Goal: Use online tool/utility: Utilize a website feature to perform a specific function

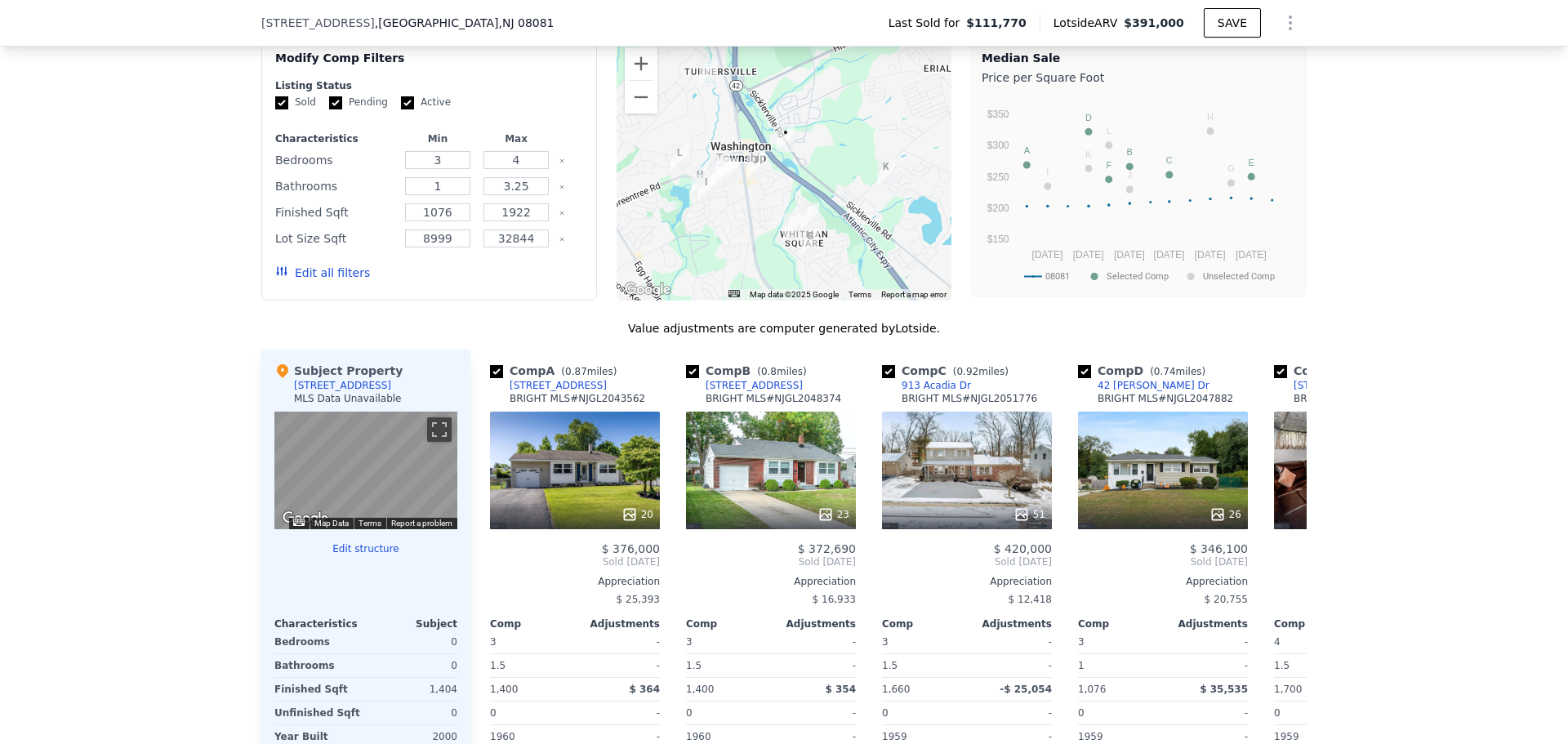
scroll to position [1464, 0]
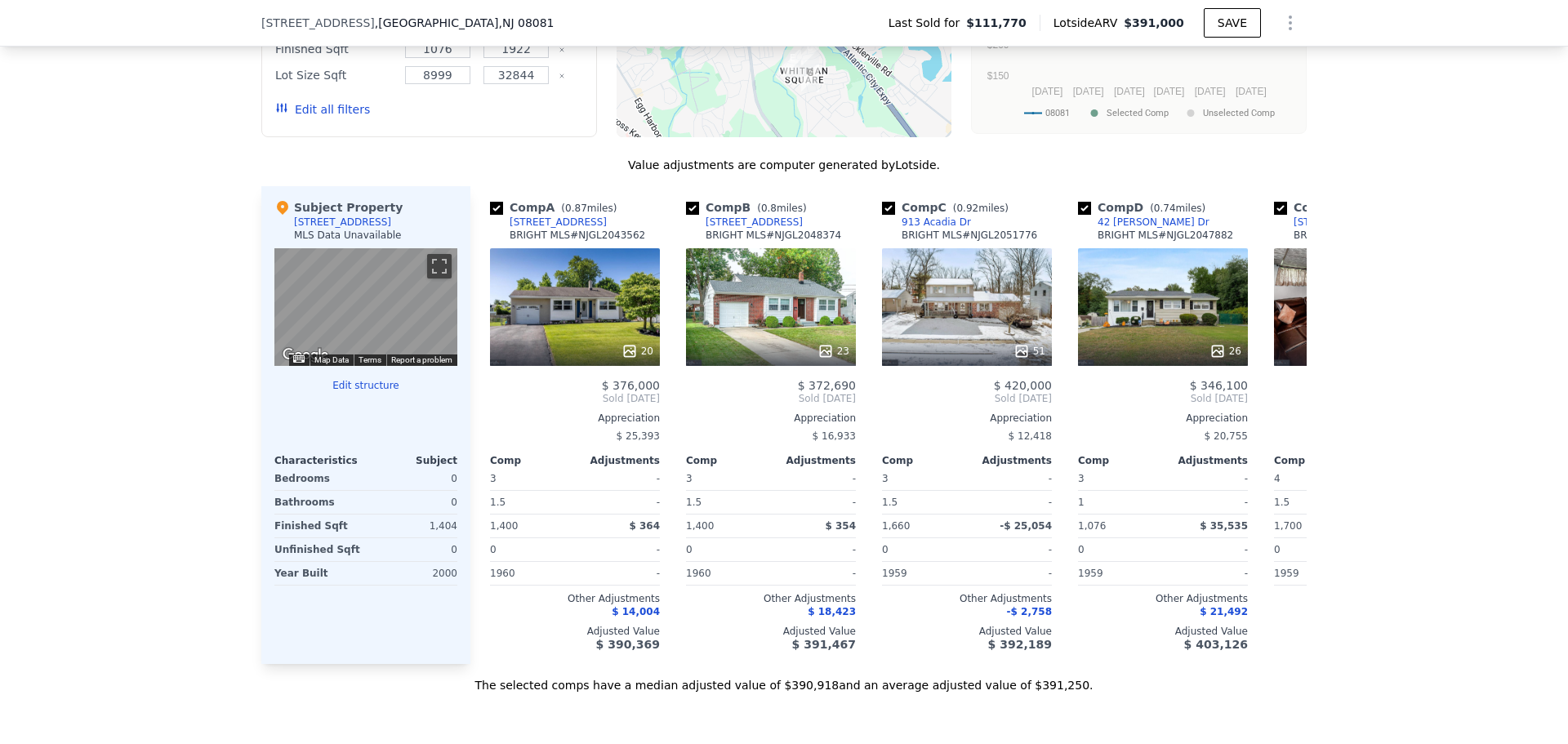
click at [383, 392] on button "Edit structure" at bounding box center [366, 385] width 183 height 13
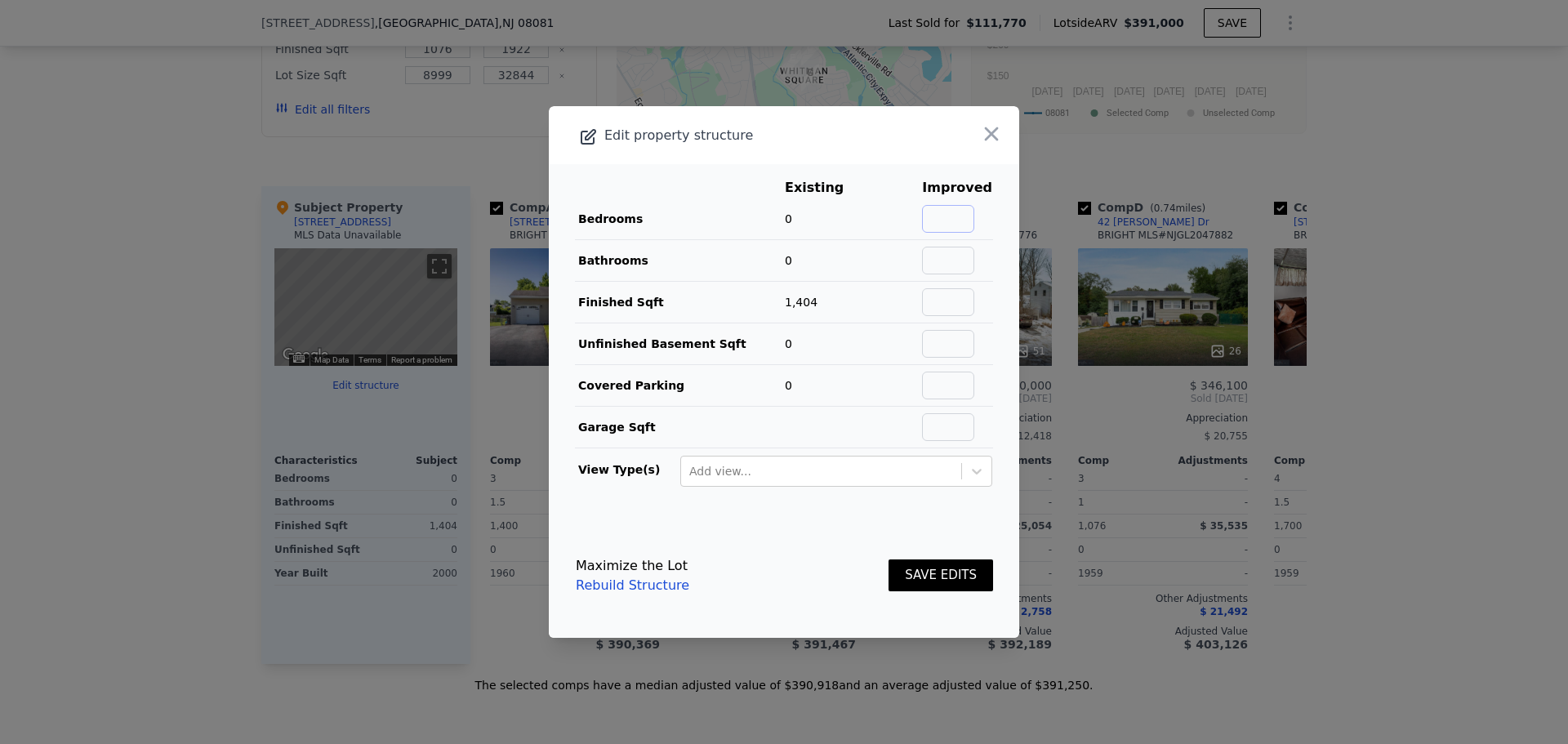
click at [963, 224] on input "text" at bounding box center [949, 219] width 53 height 28
type input "2"
click at [871, 416] on td at bounding box center [895, 426] width 53 height 41
click at [917, 570] on button "SAVE EDITS" at bounding box center [941, 575] width 104 height 32
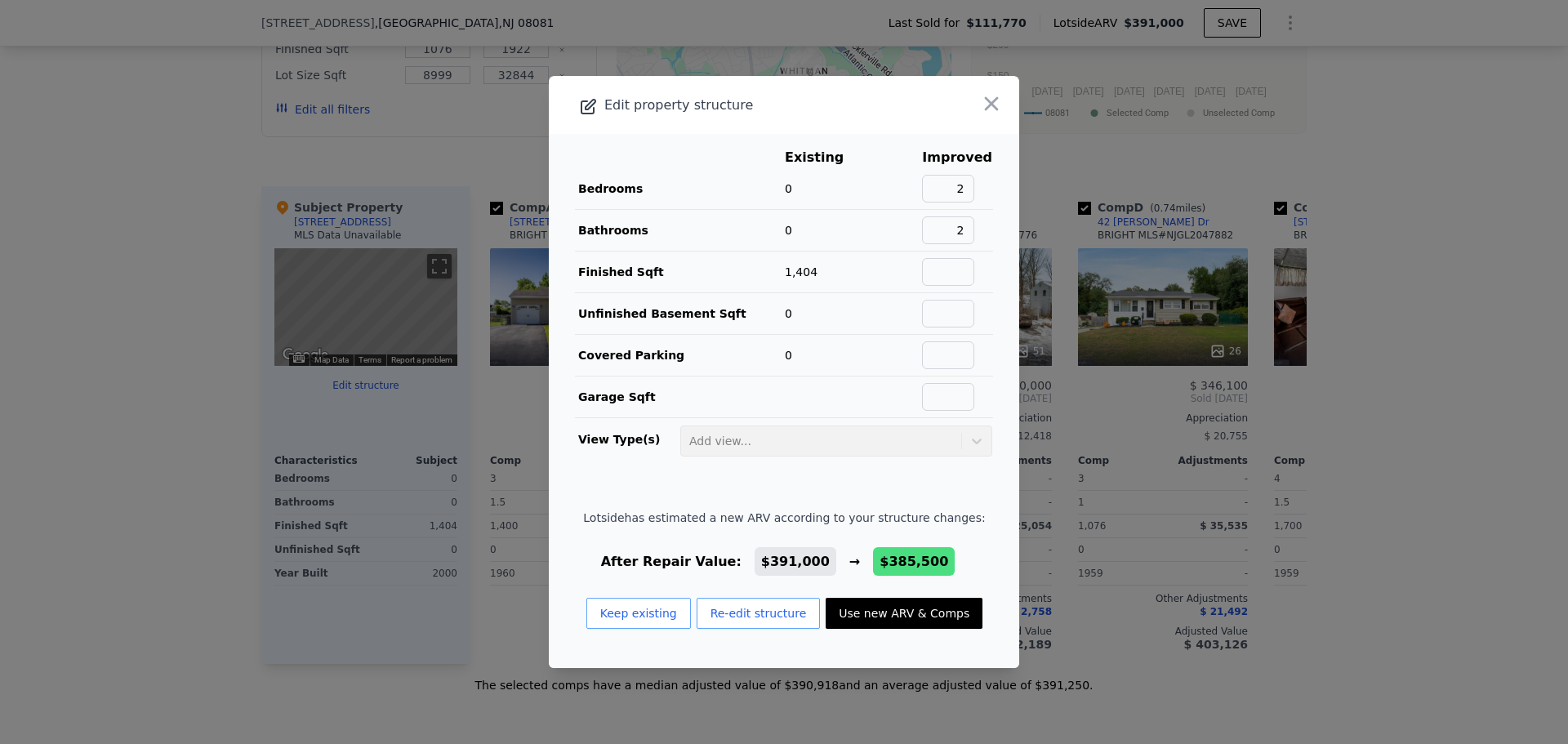
click at [856, 612] on button "Use new ARV & Comps" at bounding box center [904, 612] width 157 height 31
type input "2.5"
type input "1122"
checkbox input "false"
checkbox input "true"
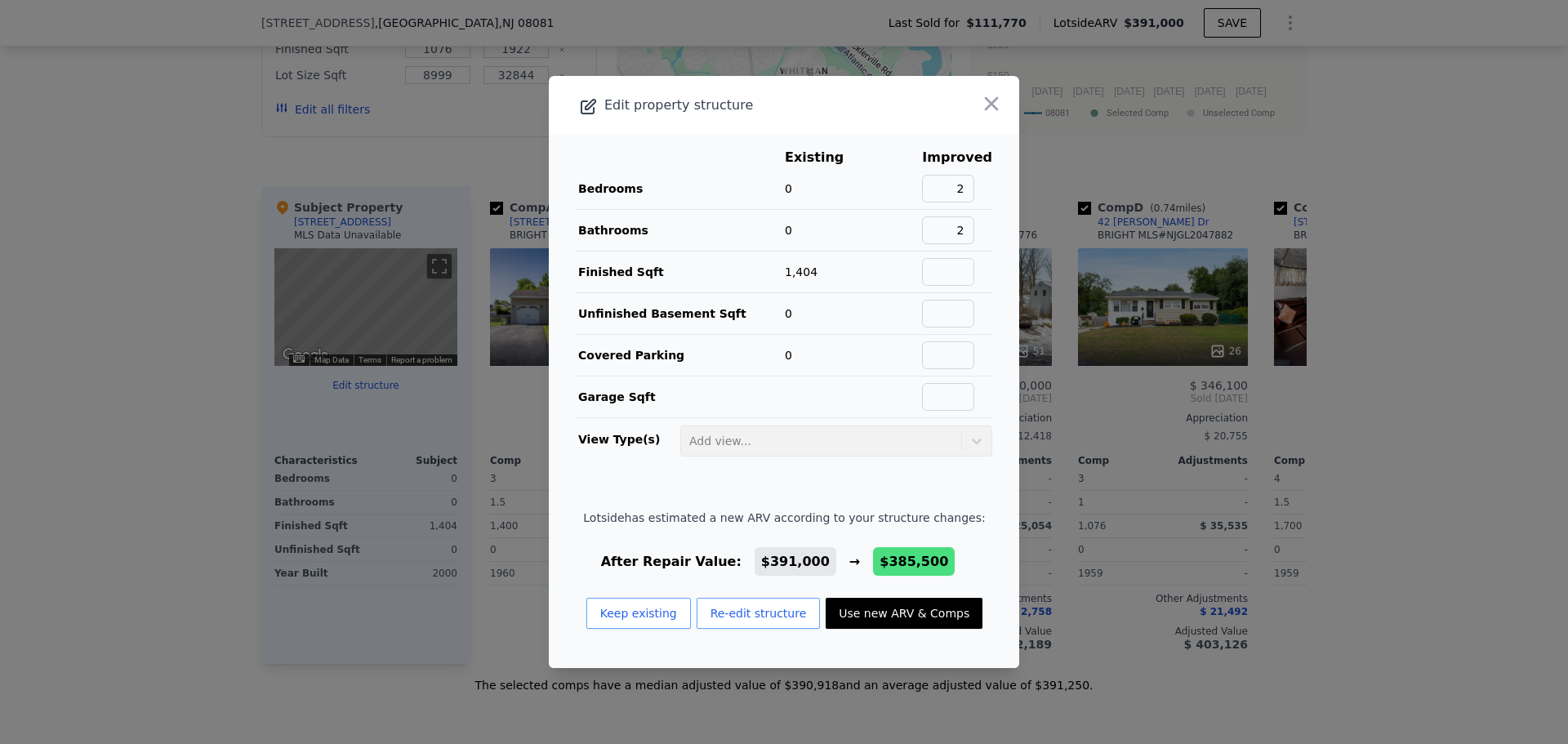
type input "$ 385,500"
type input "$ 242,046"
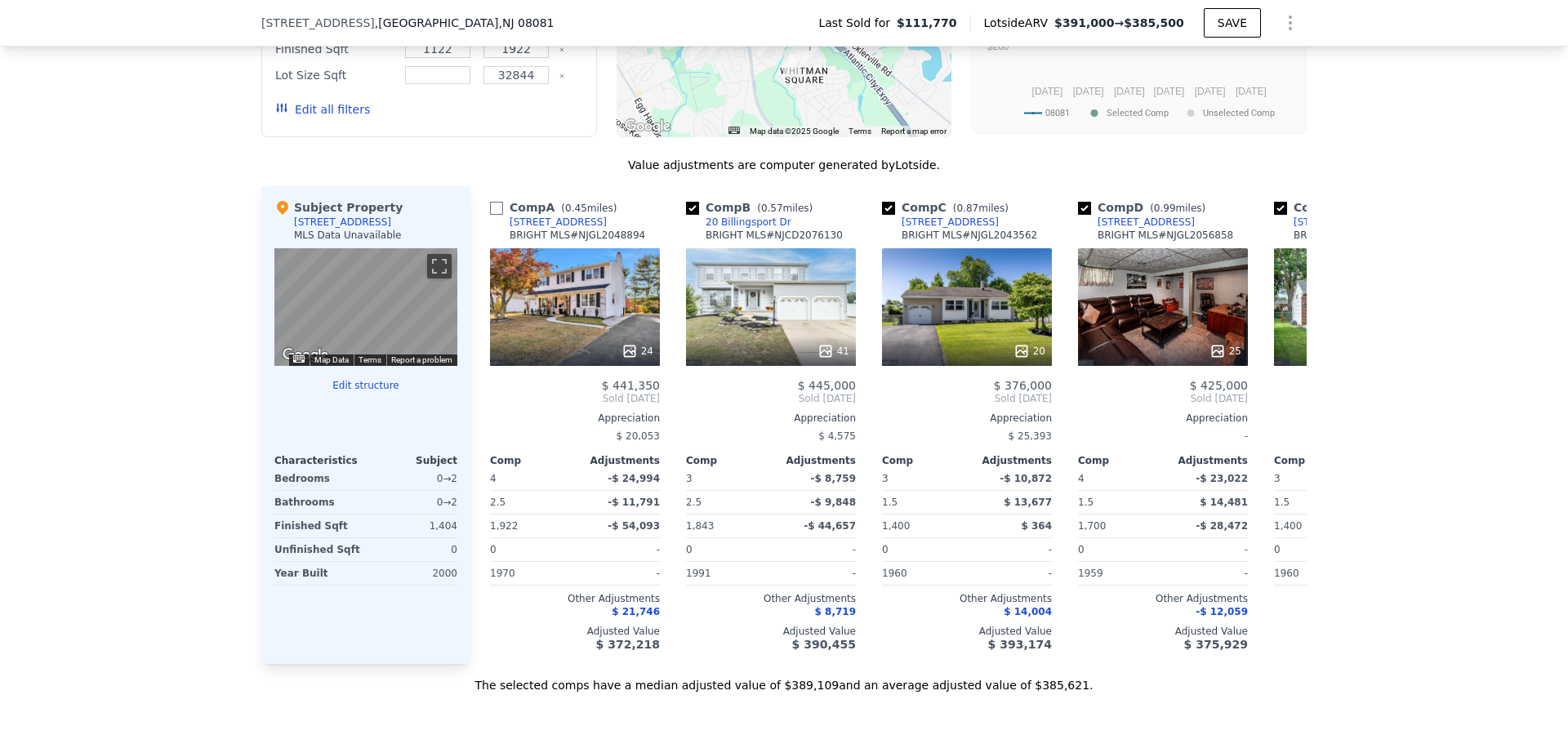
type input "3.25"
type input "1076"
type input "8999"
checkbox input "false"
type input "$ 391,000"
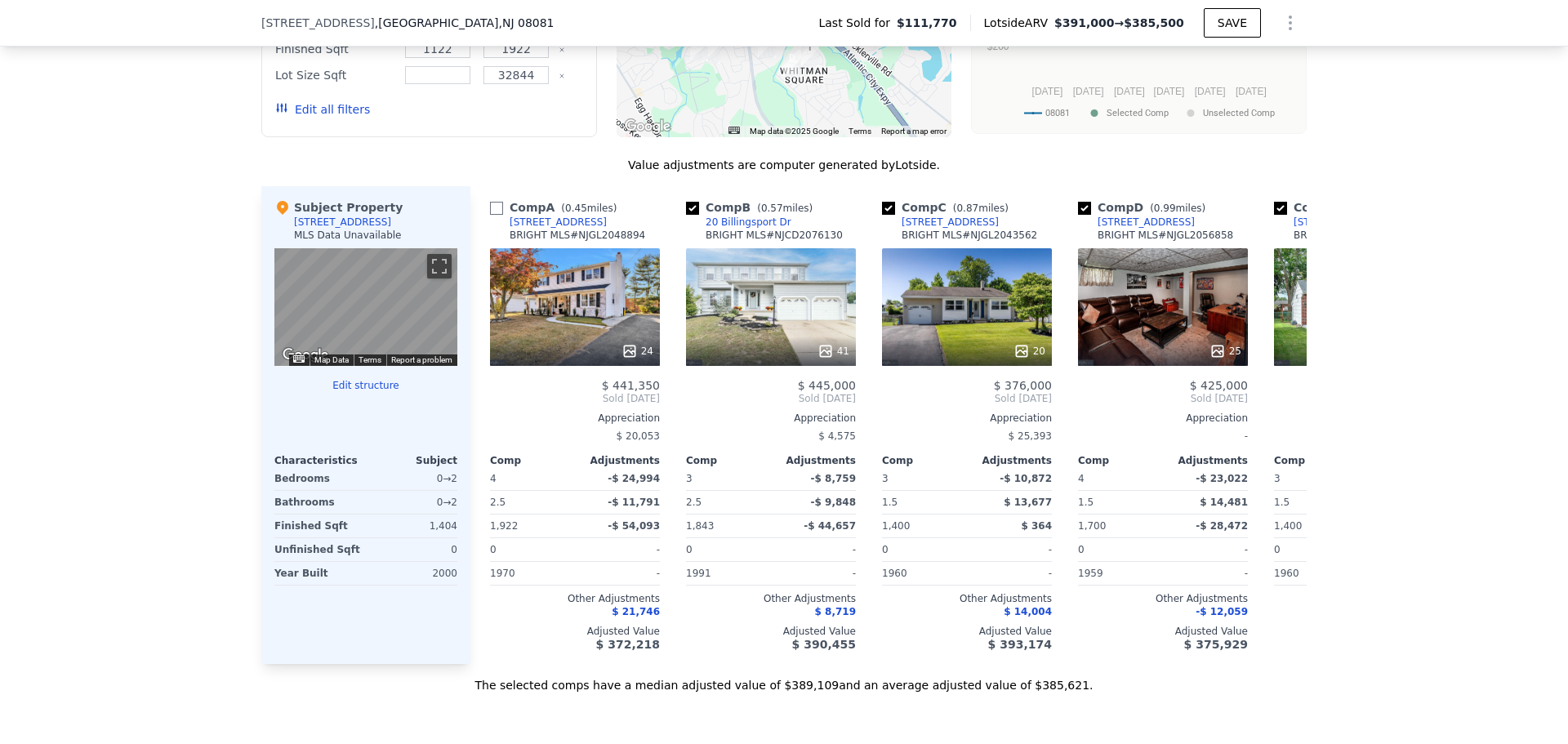
type input "$ 247,225"
checkbox input "true"
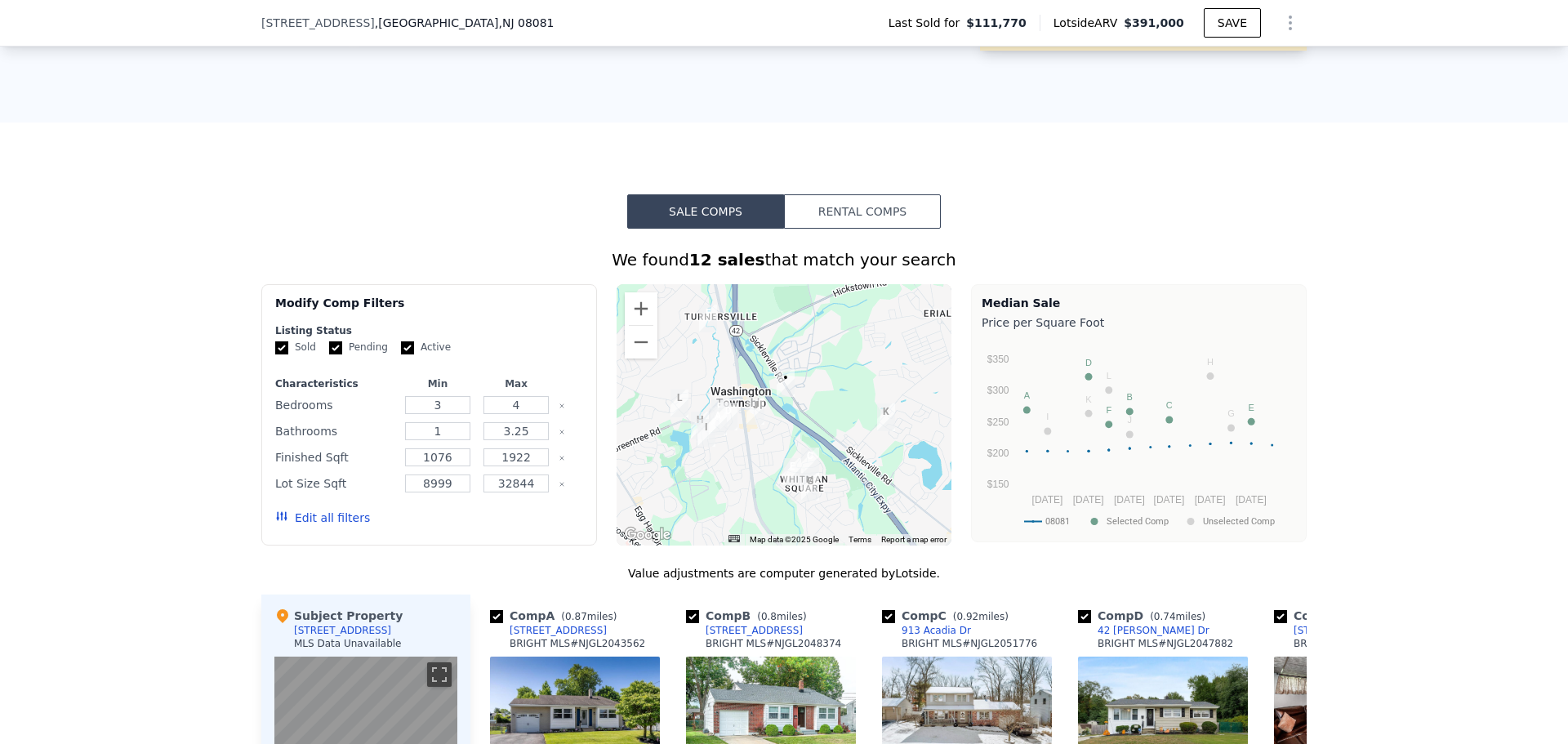
scroll to position [1137, 0]
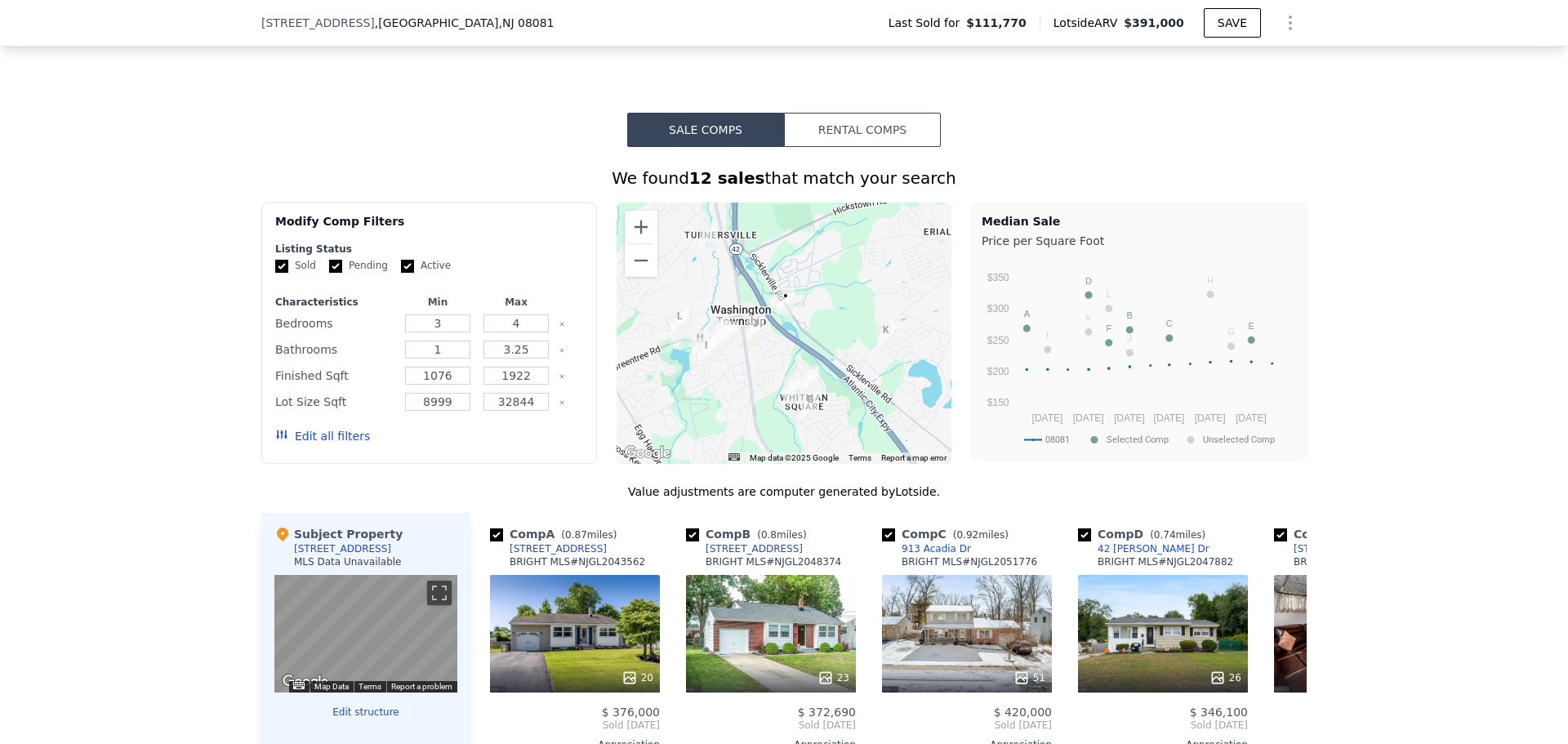
click at [827, 139] on button "Rental Comps" at bounding box center [862, 129] width 157 height 34
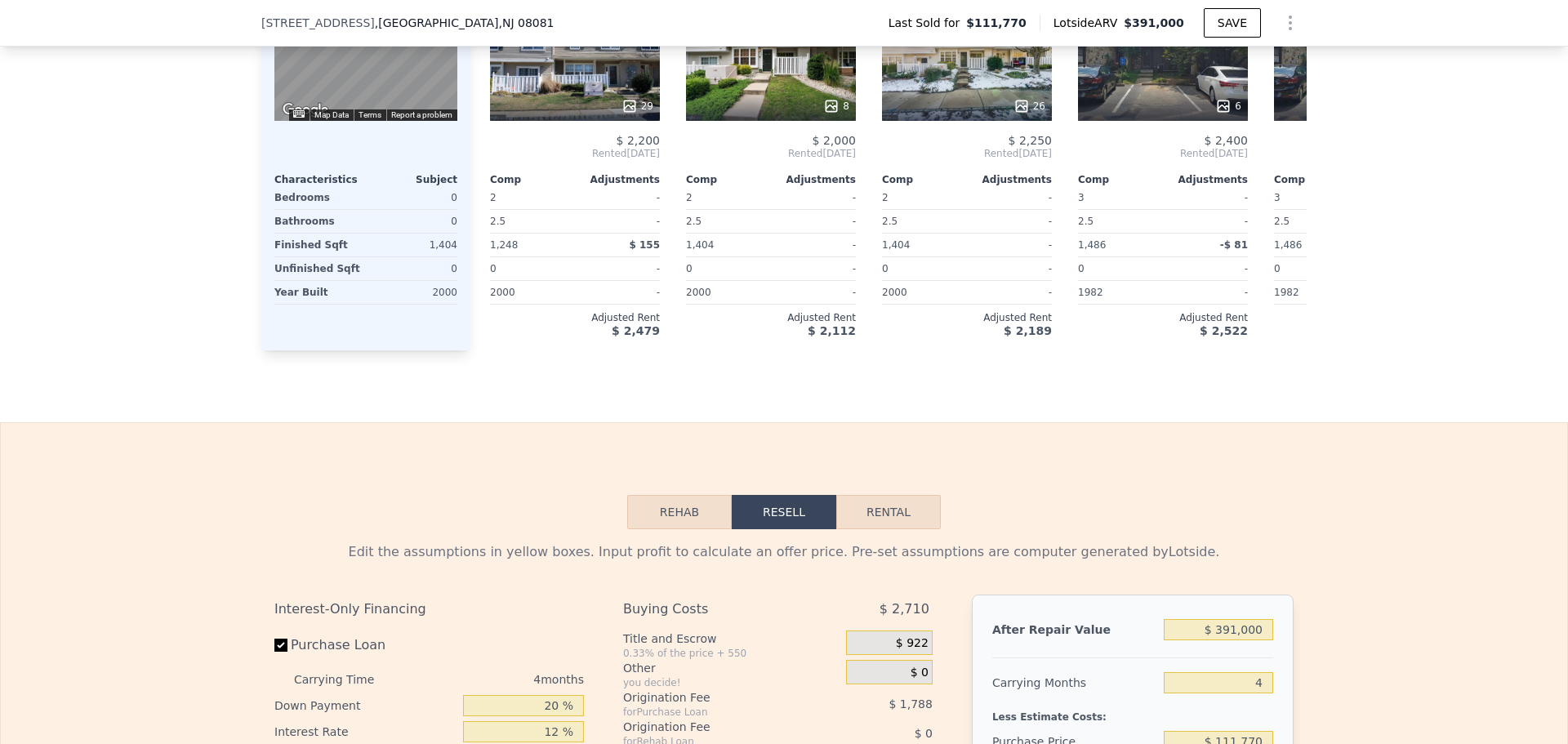
scroll to position [1791, 0]
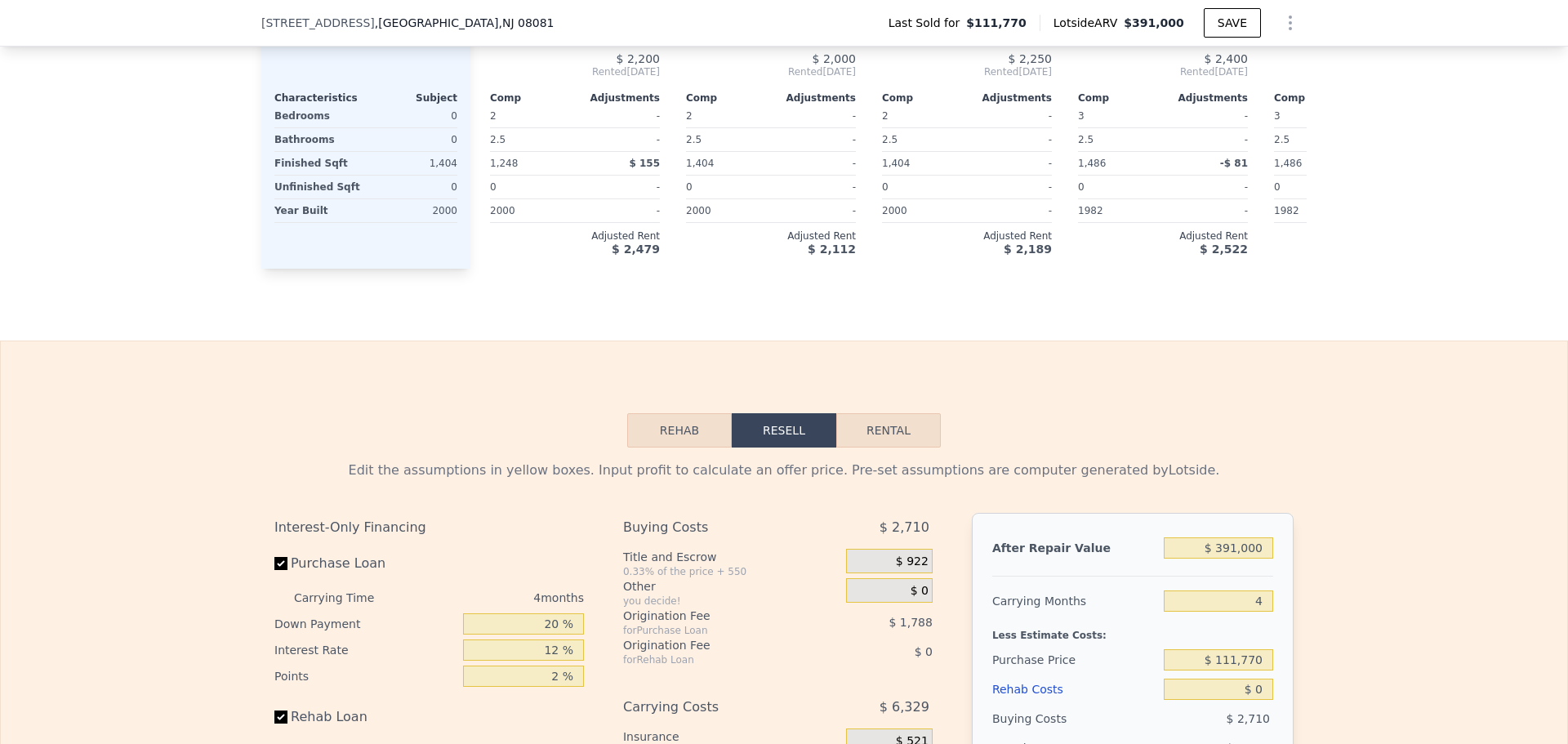
click at [892, 447] on button "Rental" at bounding box center [888, 430] width 104 height 34
select select "30"
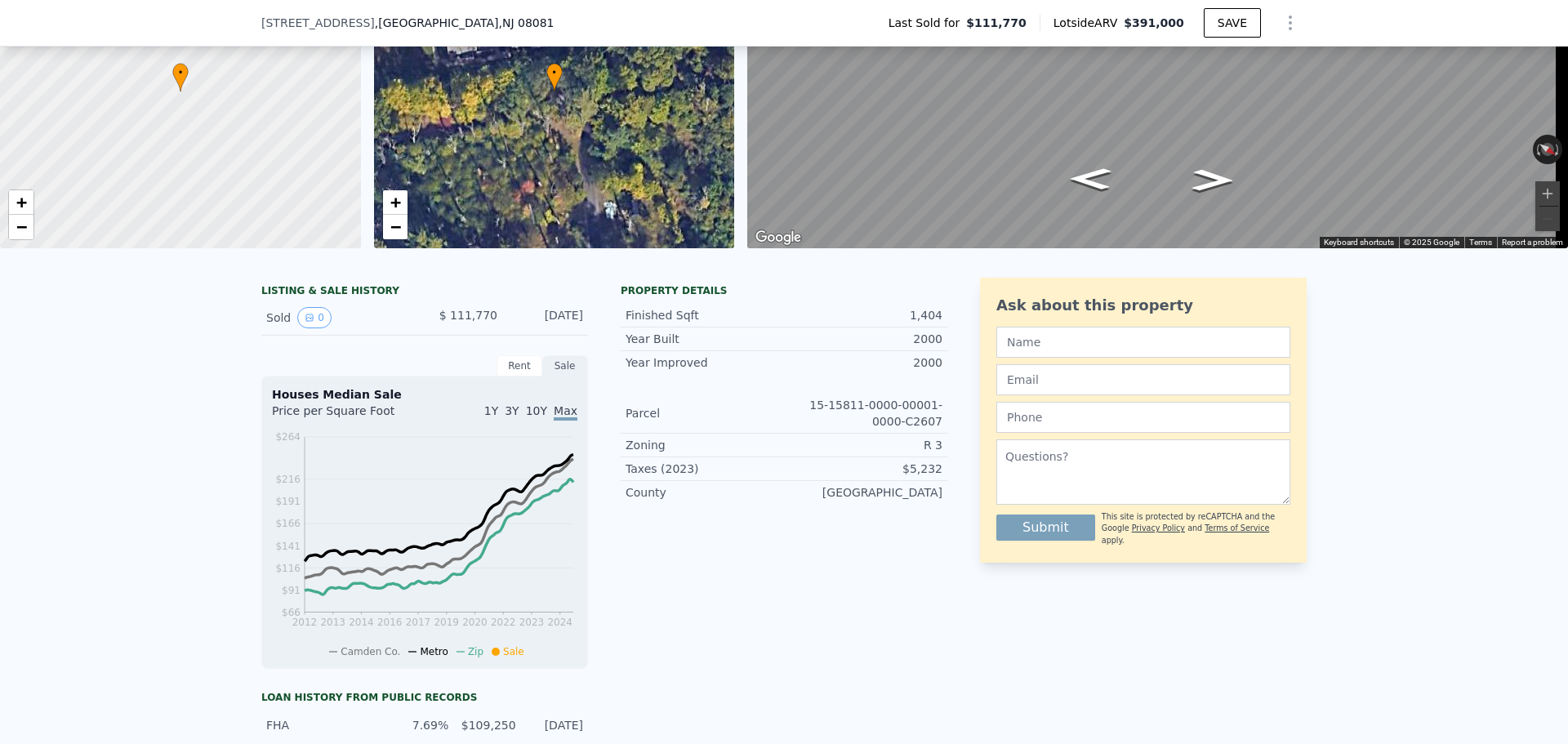
scroll to position [76, 0]
